Goal: Task Accomplishment & Management: Use online tool/utility

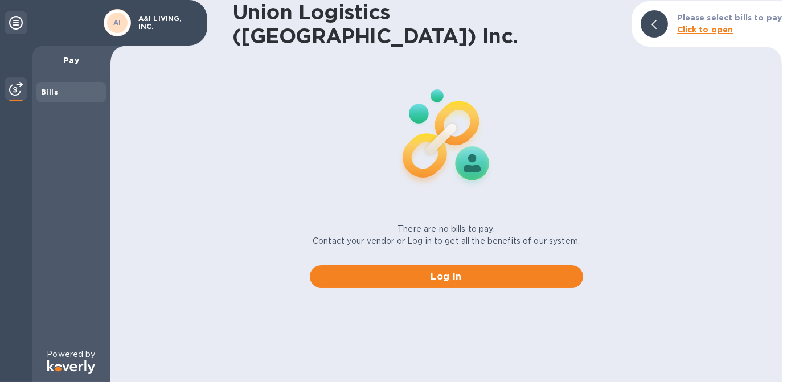
click at [654, 23] on icon at bounding box center [654, 24] width 5 height 9
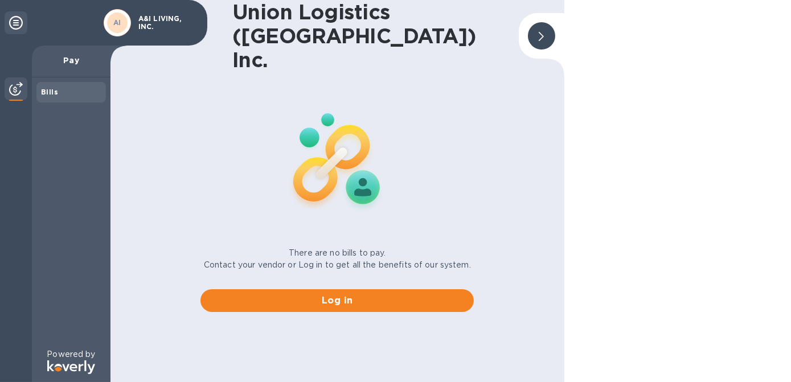
click at [548, 22] on div at bounding box center [541, 35] width 27 height 27
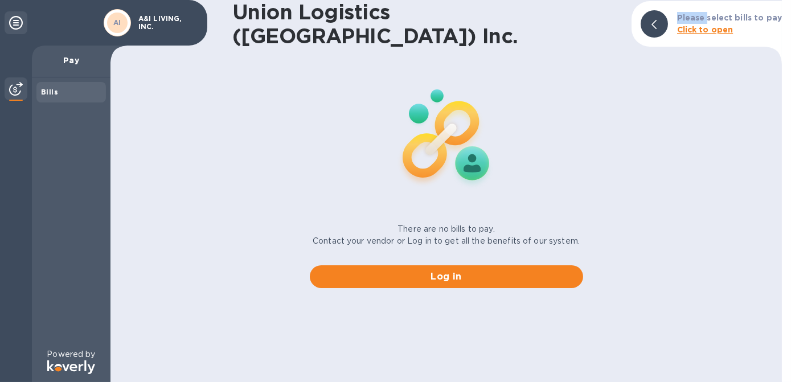
click at [548, 18] on div "Union Logistics (NY) Inc. Please select bills to pay Click to open" at bounding box center [447, 24] width 672 height 48
